Goal: Information Seeking & Learning: Learn about a topic

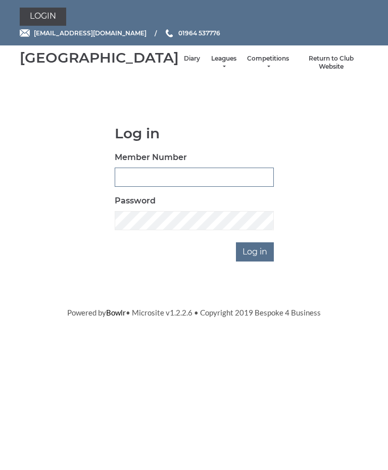
type input "0826"
click at [255, 261] on input "Log in" at bounding box center [255, 251] width 38 height 19
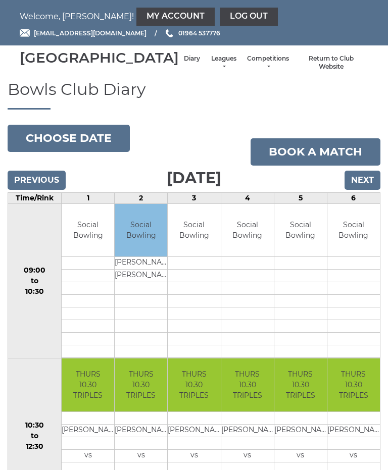
click at [210, 71] on link "Leagues" at bounding box center [223, 63] width 27 height 17
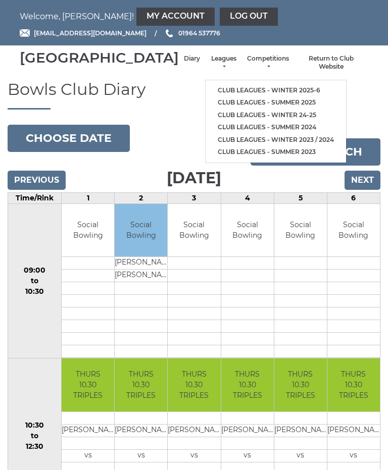
click at [267, 91] on link "Club leagues - Winter 2025-6" at bounding box center [275, 90] width 140 height 13
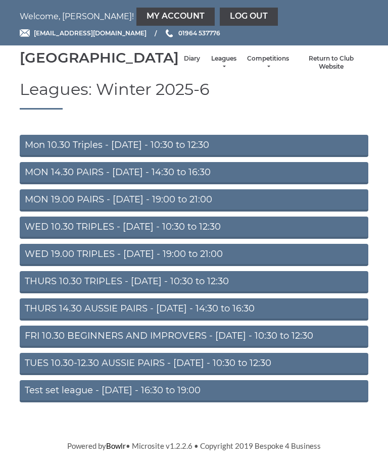
click at [39, 293] on link "THURS 10.30 TRIPLES - Thursday - 10:30 to 12:30" at bounding box center [194, 282] width 348 height 22
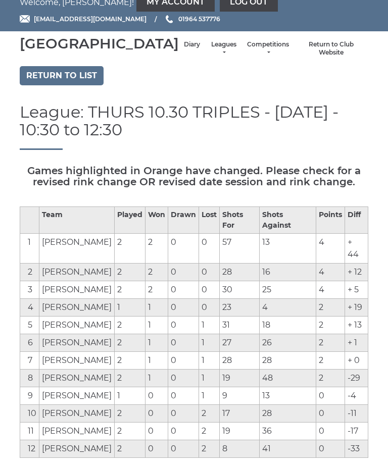
scroll to position [14, 0]
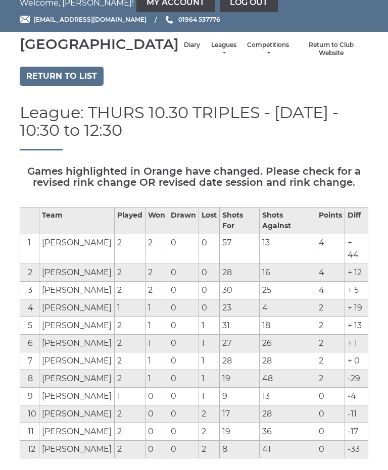
click at [210, 58] on link "Leagues" at bounding box center [223, 49] width 27 height 17
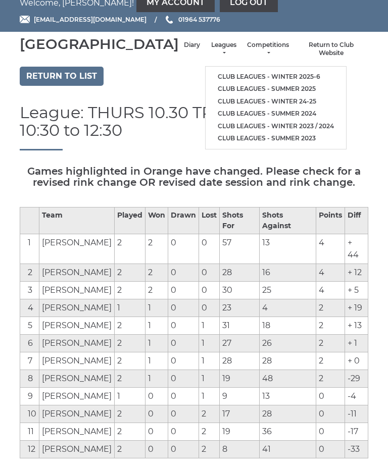
click at [270, 100] on link "Club leagues - Winter 24-25" at bounding box center [275, 101] width 140 height 13
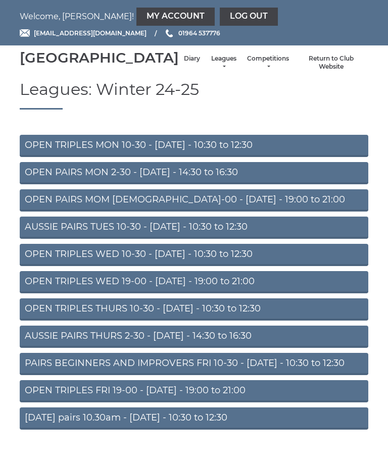
click at [29, 320] on link "OPEN TRIPLES THURS 10-30 - [DATE] - 10:30 to 12:30" at bounding box center [194, 309] width 348 height 22
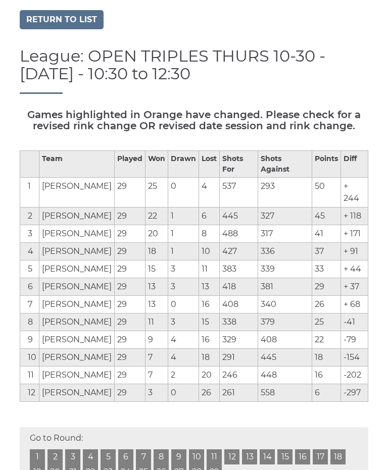
scroll to position [70, 0]
click at [45, 29] on link "Return to list" at bounding box center [62, 19] width 84 height 19
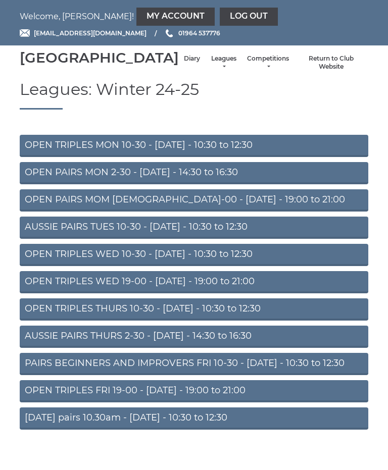
click at [210, 70] on link "Leagues" at bounding box center [223, 63] width 27 height 17
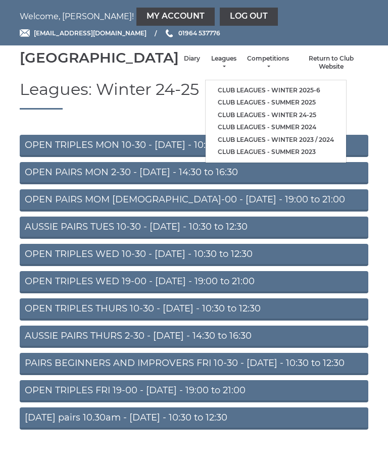
click at [277, 91] on link "Club leagues - Winter 2025-6" at bounding box center [275, 90] width 140 height 13
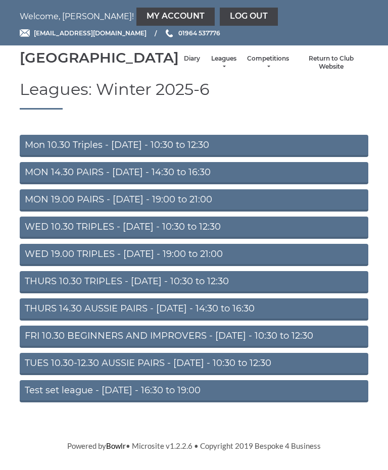
click at [36, 293] on link "THURS 10.30 TRIPLES - [DATE] - 10:30 to 12:30" at bounding box center [194, 282] width 348 height 22
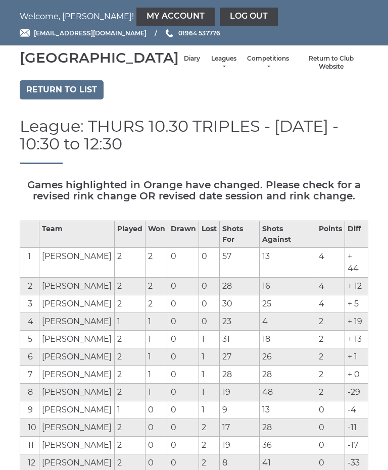
click at [210, 71] on link "Leagues" at bounding box center [223, 63] width 27 height 17
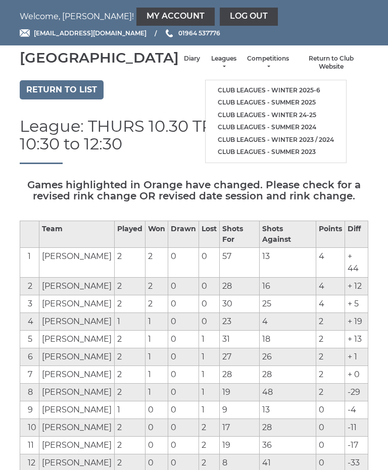
click at [327, 137] on h1 "League: THURS 10.30 TRIPLES - Thursday - 10:30 to 12:30" at bounding box center [194, 140] width 348 height 47
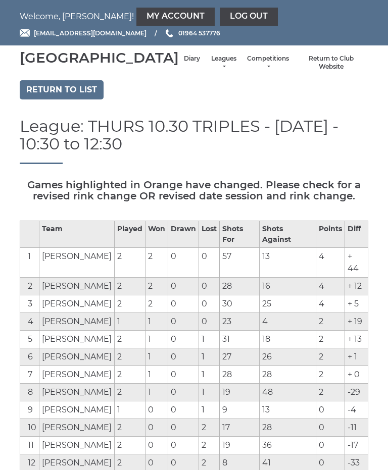
click at [48, 99] on link "Return to list" at bounding box center [62, 89] width 84 height 19
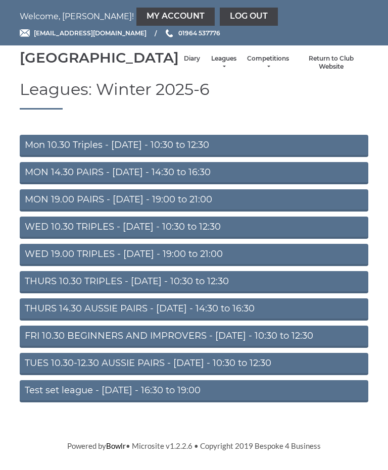
click at [33, 239] on link "WED 10.30 TRIPLES - [DATE] - 10:30 to 12:30" at bounding box center [194, 228] width 348 height 22
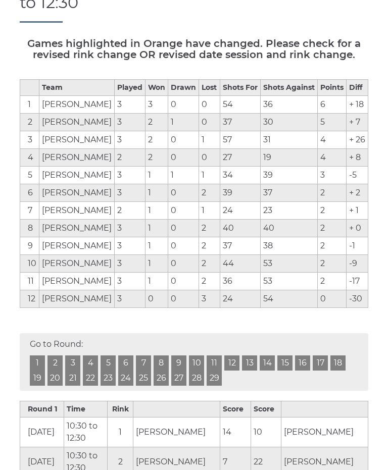
scroll to position [137, 0]
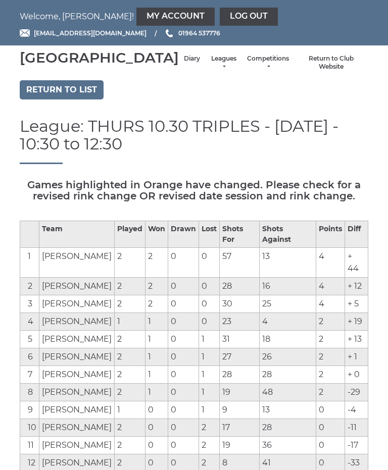
click at [210, 71] on link "Leagues" at bounding box center [223, 63] width 27 height 17
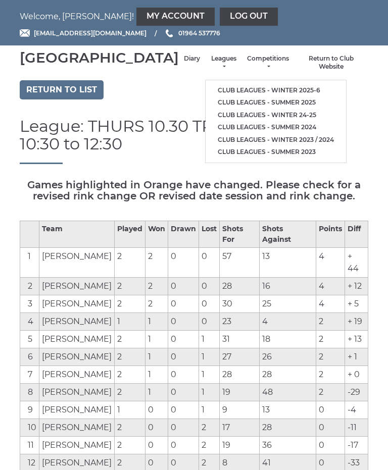
click at [271, 118] on link "Club leagues - Winter 24-25" at bounding box center [275, 115] width 140 height 13
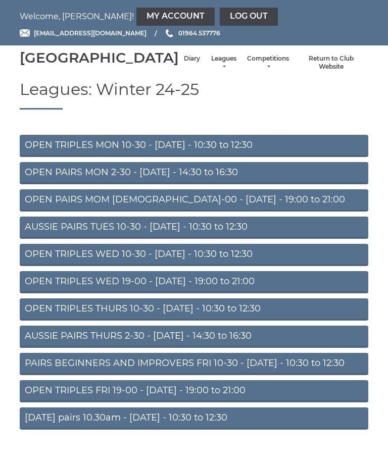
click at [38, 320] on link "OPEN TRIPLES THURS 10-30 - [DATE] - 10:30 to 12:30" at bounding box center [194, 309] width 348 height 22
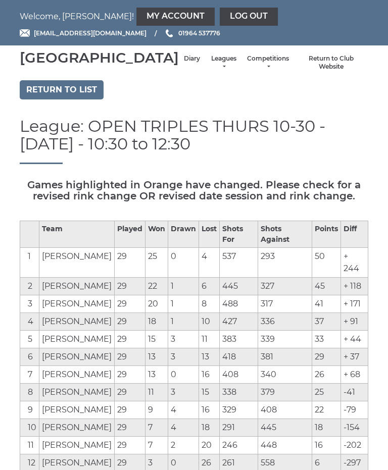
click at [37, 99] on link "Return to list" at bounding box center [62, 89] width 84 height 19
click at [184, 63] on link "Diary" at bounding box center [192, 59] width 16 height 9
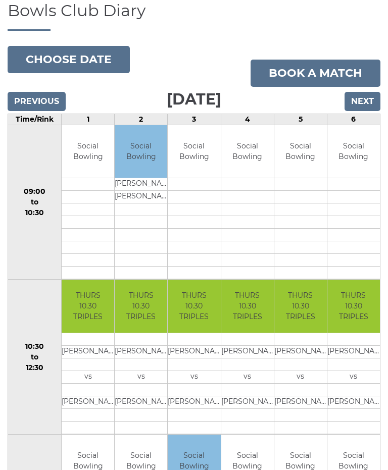
scroll to position [79, 0]
